Goal: Transaction & Acquisition: Purchase product/service

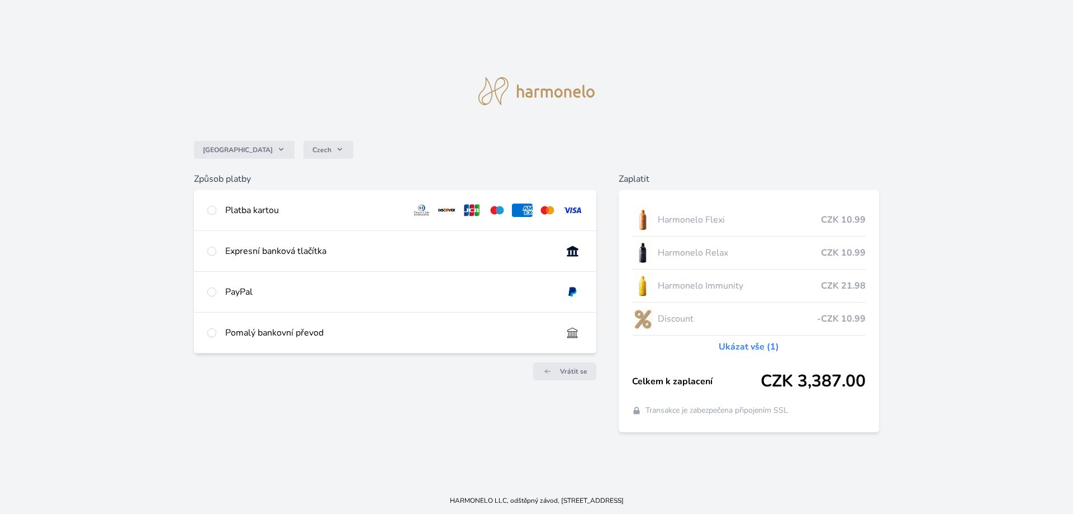
click at [218, 209] on div "Platba kartou" at bounding box center [395, 210] width 403 height 40
radio input "true"
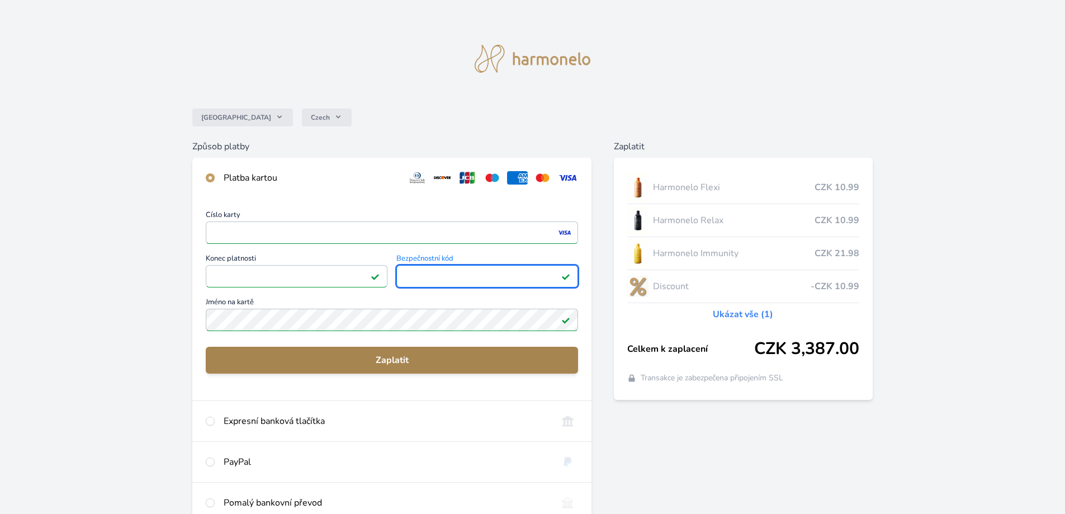
click at [396, 353] on button "Zaplatit" at bounding box center [392, 360] width 372 height 27
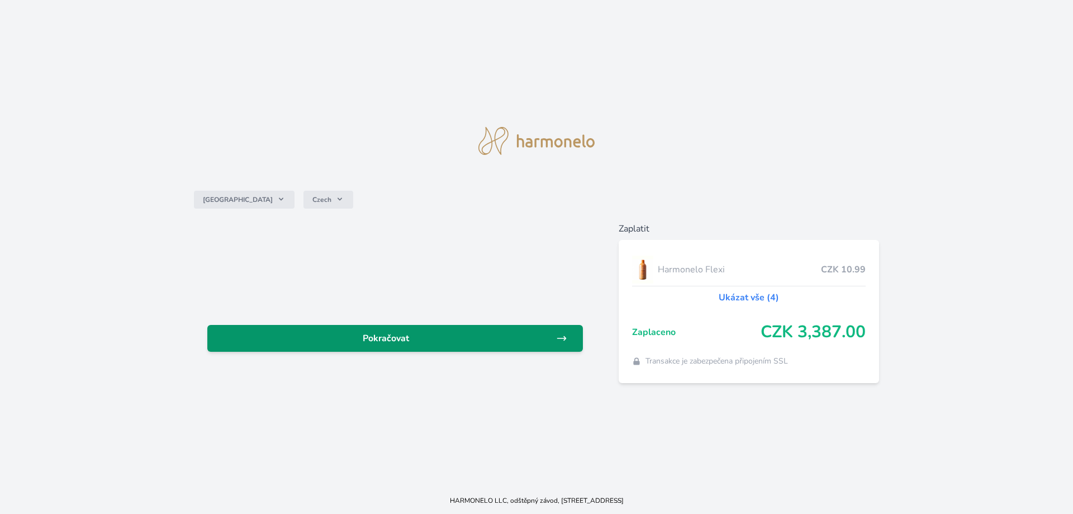
click at [399, 337] on span "Pokračovat" at bounding box center [386, 338] width 340 height 13
